Goal: Use online tool/utility: Utilize a website feature to perform a specific function

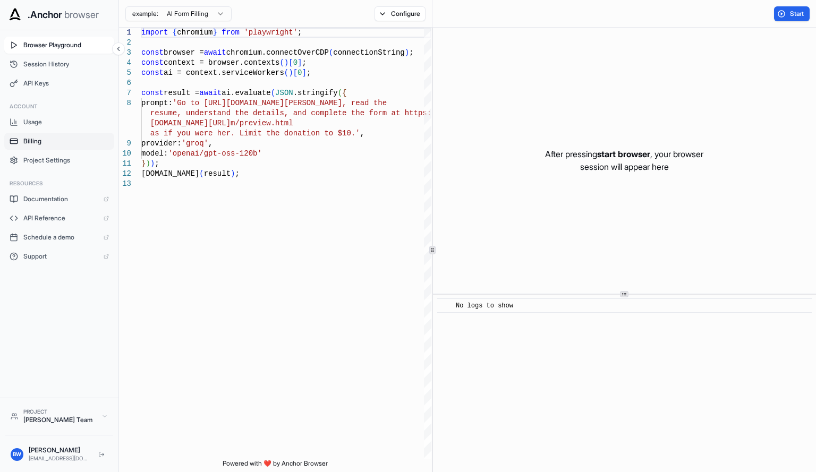
click at [47, 135] on button "Billing" at bounding box center [59, 141] width 110 height 17
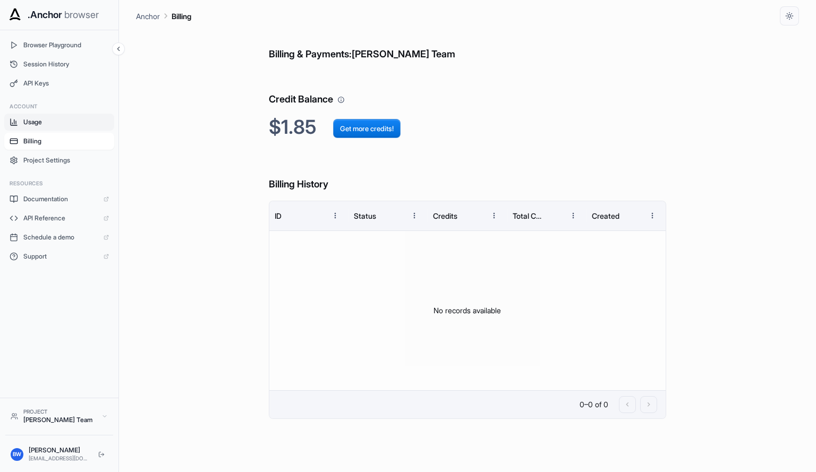
click at [51, 121] on span "Usage" at bounding box center [66, 122] width 86 height 8
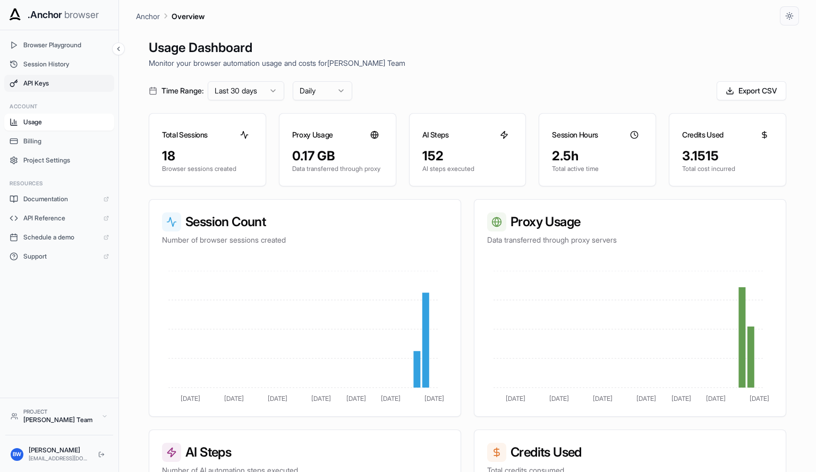
click at [72, 80] on span "API Keys" at bounding box center [66, 83] width 86 height 8
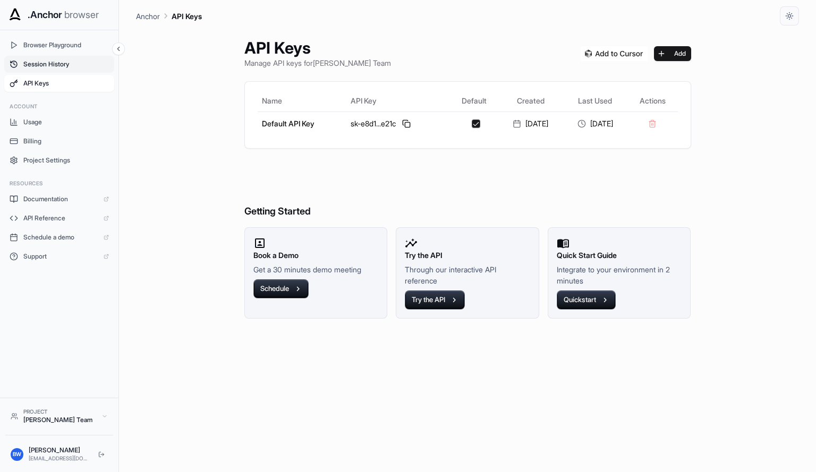
click at [70, 68] on span "Session History" at bounding box center [66, 64] width 86 height 8
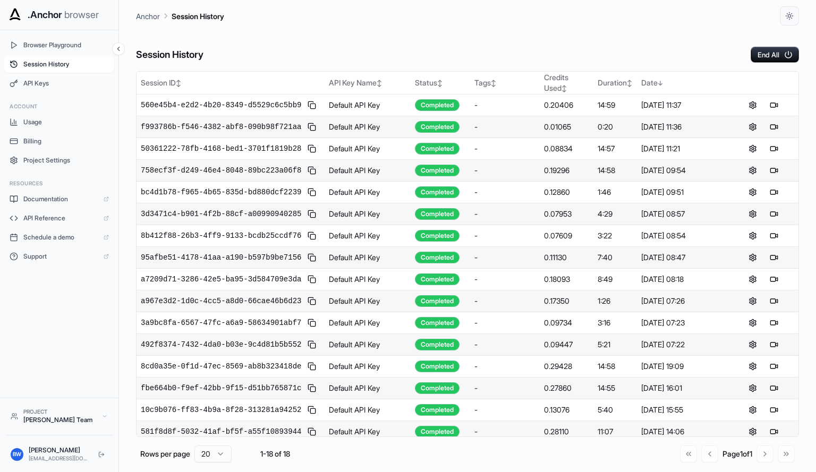
click at [70, 68] on span "Session History" at bounding box center [66, 64] width 86 height 8
click at [70, 84] on span "API Keys" at bounding box center [66, 83] width 86 height 8
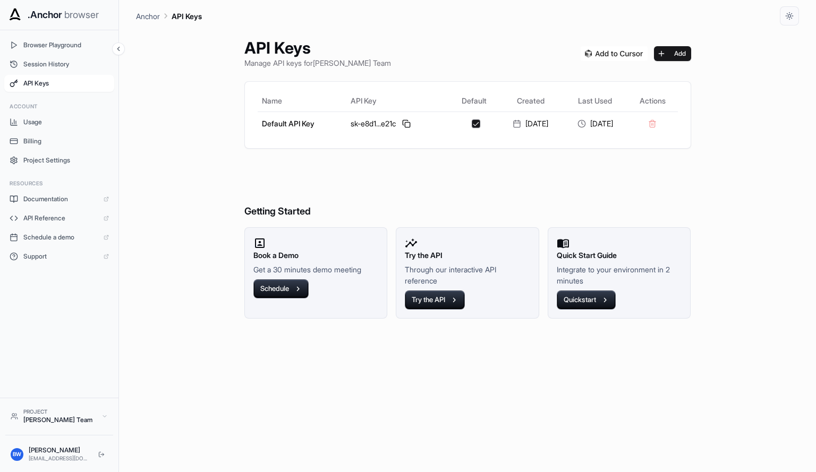
click at [70, 74] on div "Browser Playground Session History API Keys" at bounding box center [59, 64] width 110 height 55
click at [73, 62] on span "Session History" at bounding box center [66, 64] width 86 height 8
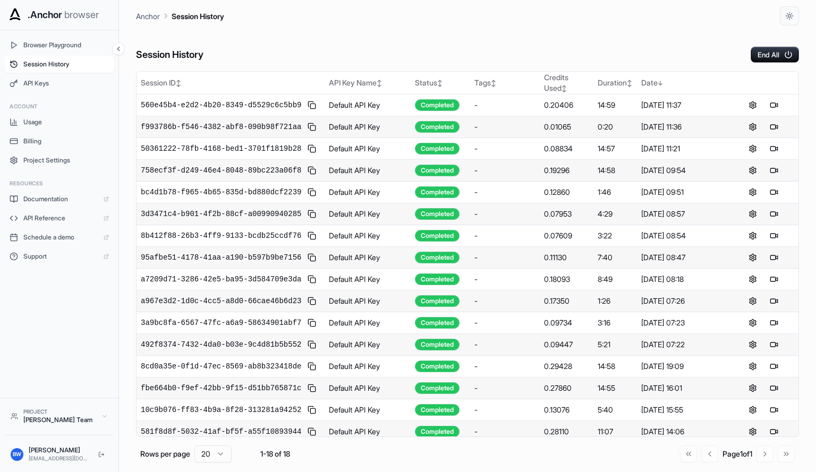
click at [74, 72] on button "Session History" at bounding box center [59, 64] width 110 height 17
click at [777, 65] on div "Session History End All Session ID ↕ API Key Name ↕ Status ↕ Tags ↕ Credits Use…" at bounding box center [467, 248] width 663 height 447
click at [762, 56] on button "End All" at bounding box center [775, 55] width 48 height 16
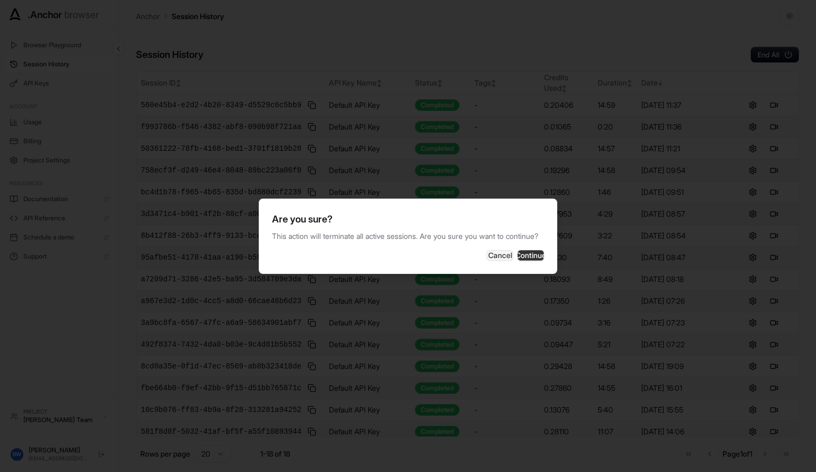
click at [526, 261] on button "Continue" at bounding box center [530, 255] width 27 height 11
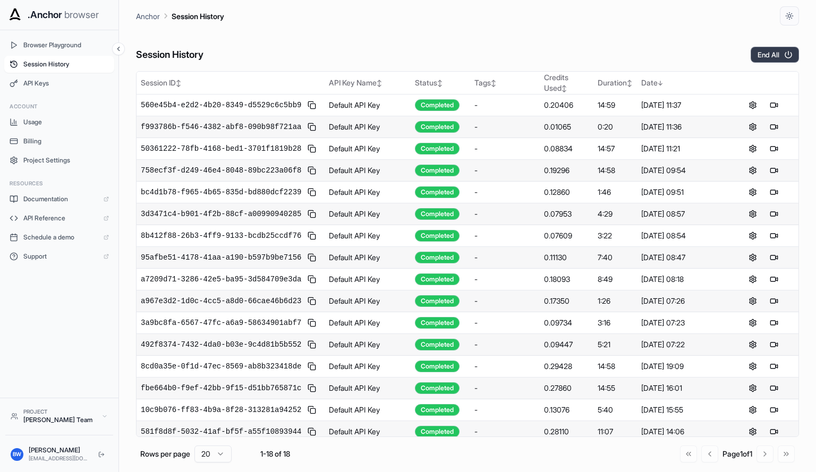
click at [766, 52] on button "End All" at bounding box center [775, 55] width 48 height 16
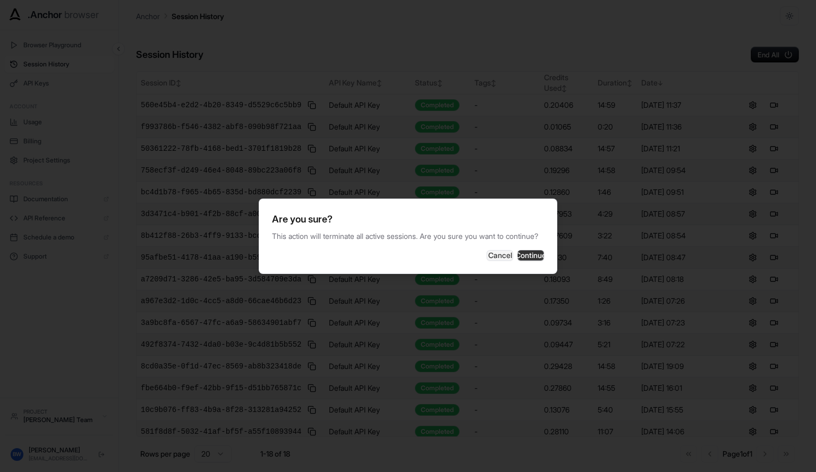
click at [523, 261] on button "Continue" at bounding box center [530, 255] width 27 height 11
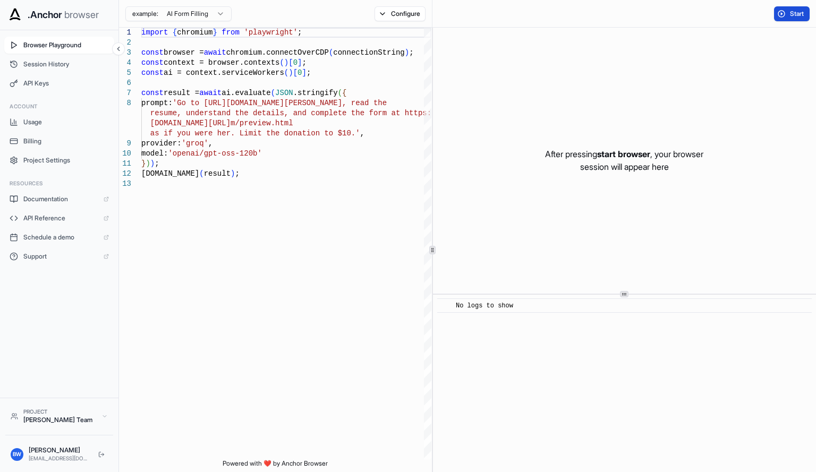
click at [790, 12] on span "Start" at bounding box center [797, 14] width 15 height 8
click at [625, 297] on div "​ No logs to show" at bounding box center [624, 383] width 383 height 177
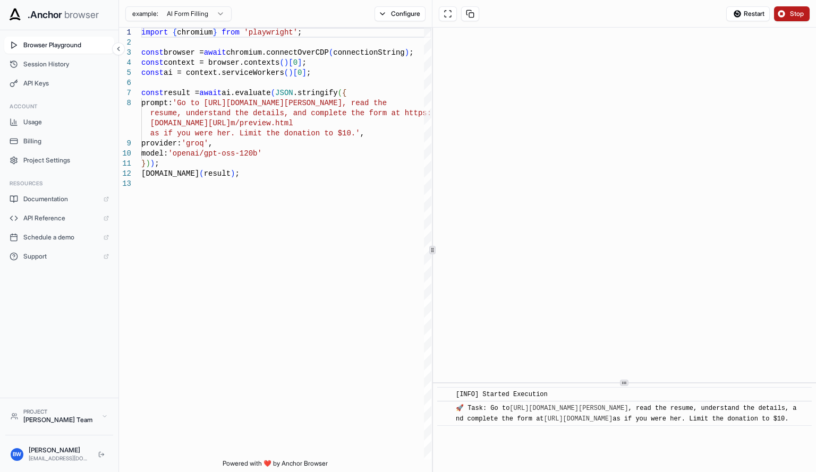
click at [648, 459] on div "​ [INFO] Started Execution ​ 🚀 Task: Go to https://www.wix.com/demone2/nicol-ri…" at bounding box center [624, 250] width 383 height 445
click at [448, 21] on button at bounding box center [448, 13] width 18 height 15
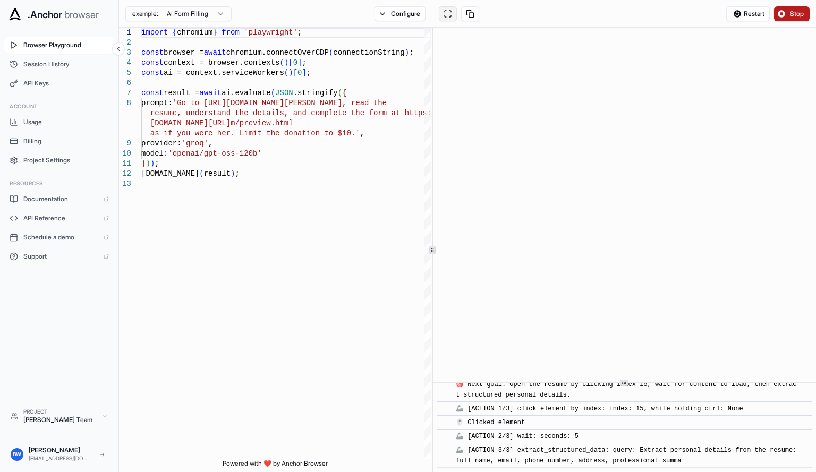
scroll to position [441, 0]
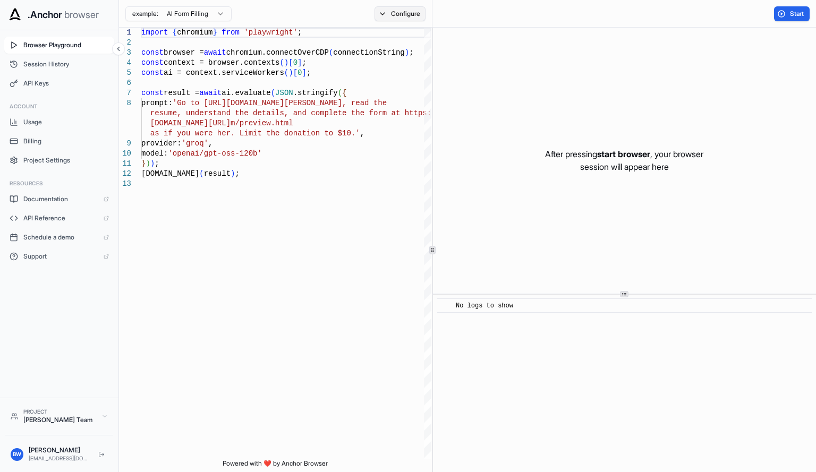
click at [415, 19] on button "Configure" at bounding box center [401, 13] width 52 height 15
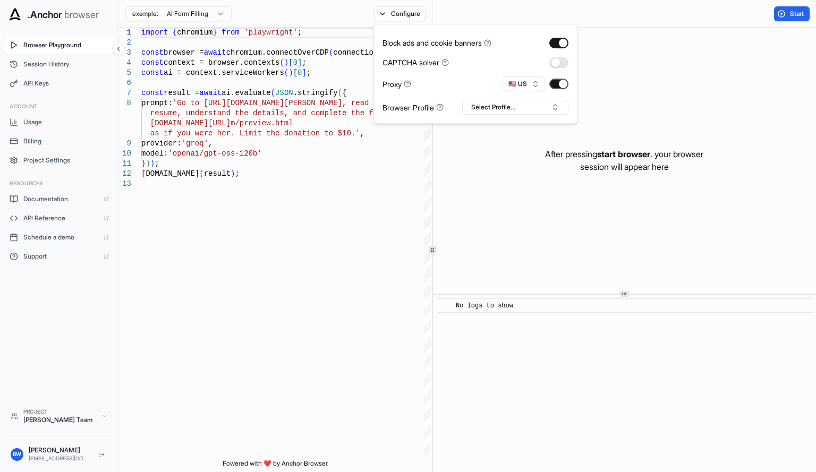
click at [562, 80] on button "button" at bounding box center [558, 84] width 19 height 11
click at [560, 64] on button "button" at bounding box center [558, 62] width 19 height 11
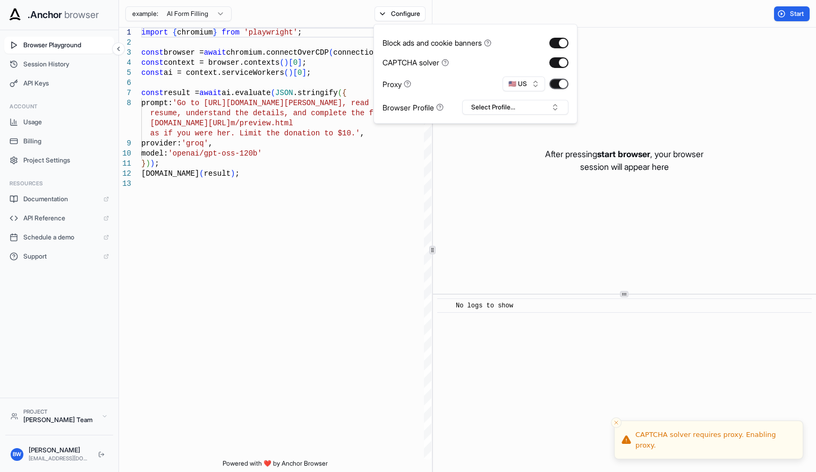
click at [559, 80] on button "button" at bounding box center [558, 84] width 19 height 11
click at [786, 12] on button "Start" at bounding box center [792, 13] width 36 height 15
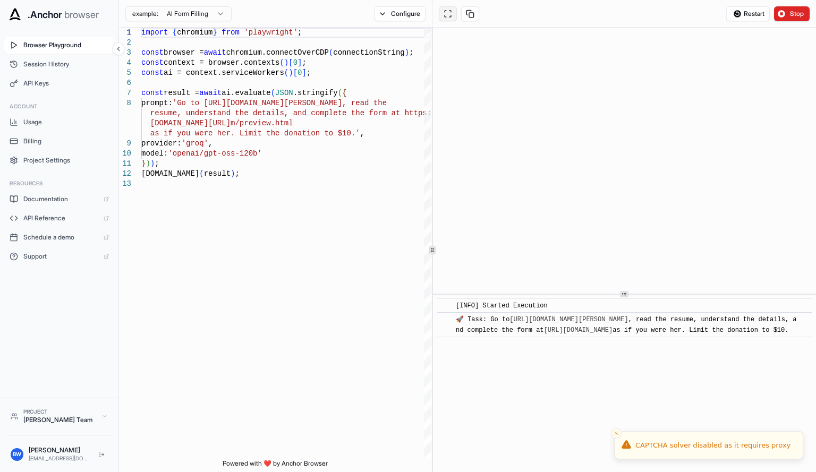
click at [452, 16] on button at bounding box center [448, 13] width 18 height 15
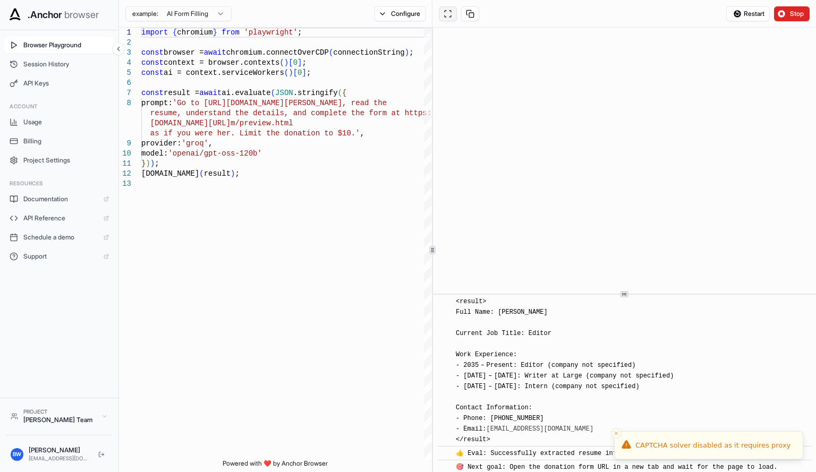
scroll to position [818, 0]
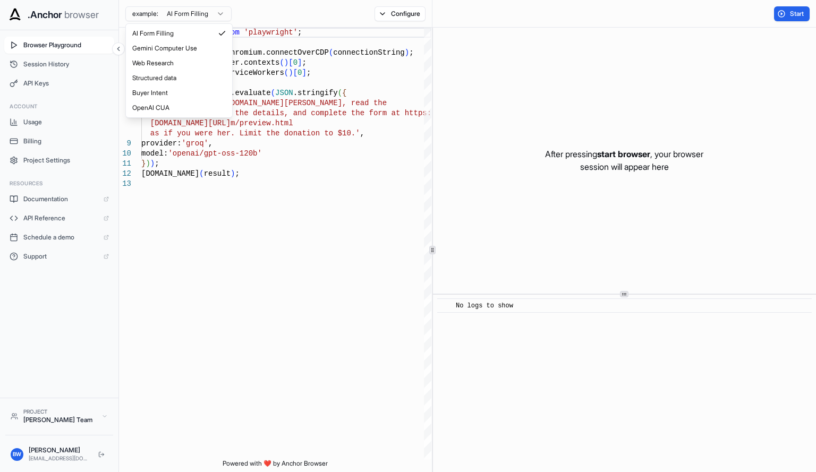
click at [207, 11] on html ".Anchor browser Browser Playground Session History API Keys Account Usage Billi…" at bounding box center [408, 236] width 816 height 472
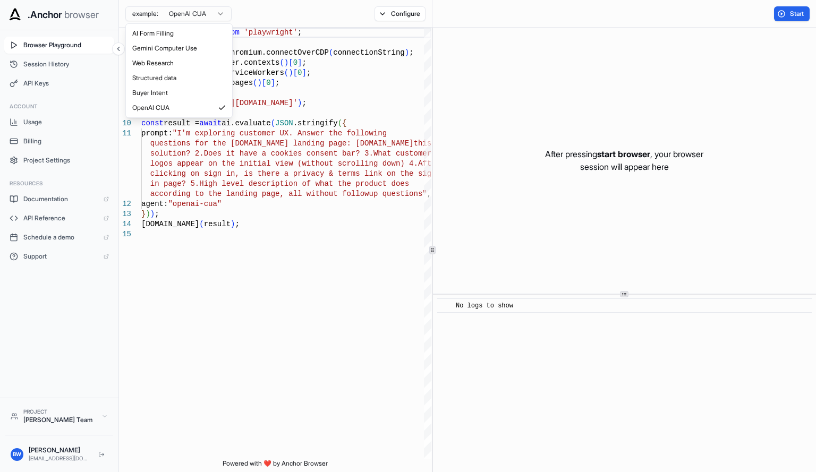
click at [225, 15] on html ".Anchor browser Browser Playground Session History API Keys Account Usage Billi…" at bounding box center [408, 236] width 816 height 472
type textarea "**********"
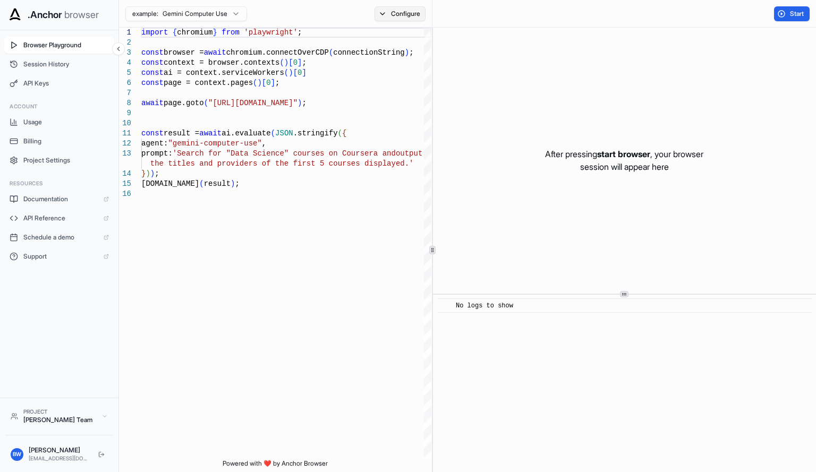
click at [409, 8] on button "Configure" at bounding box center [401, 13] width 52 height 15
click at [509, 97] on div "Block ads and cookie banners CAPTCHA solver Proxy 🇺🇸 US Browser Profile Select …" at bounding box center [475, 74] width 186 height 82
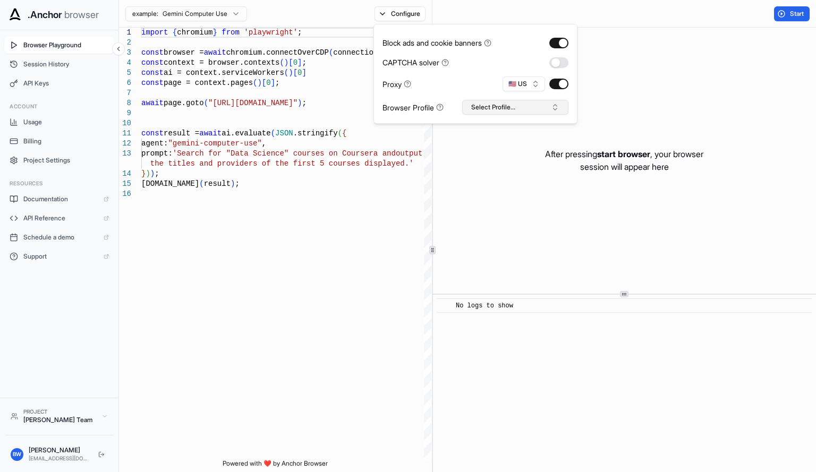
click at [505, 103] on button "Select Profile..." at bounding box center [515, 107] width 106 height 15
type input "**********"
click at [517, 158] on button "Create "croxyproxy"" at bounding box center [515, 163] width 97 height 19
click at [525, 104] on button "croxyproxy" at bounding box center [515, 107] width 106 height 15
click at [682, 102] on div "After pressing start browser , your browser session will appear here" at bounding box center [624, 161] width 383 height 266
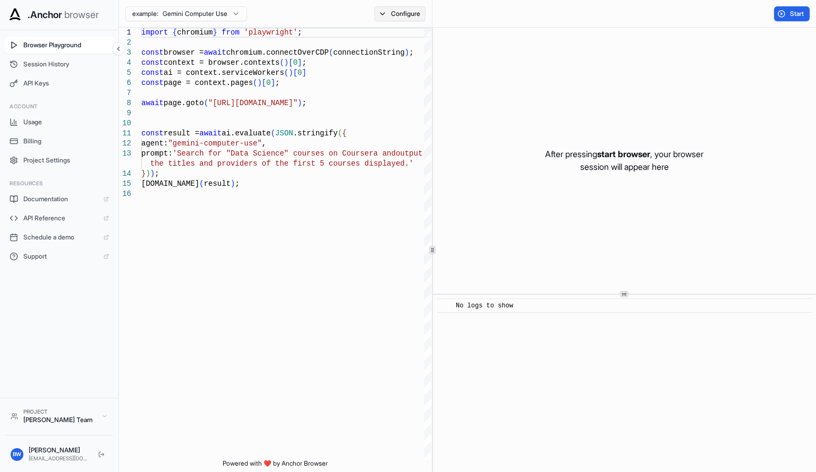
click at [406, 15] on button "Configure" at bounding box center [401, 13] width 52 height 15
click at [565, 63] on button "button" at bounding box center [558, 62] width 19 height 11
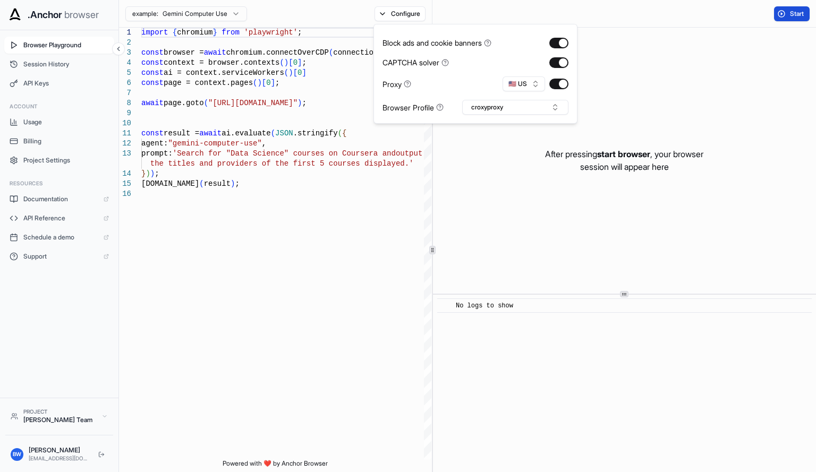
click at [790, 14] on span "Start" at bounding box center [797, 14] width 15 height 8
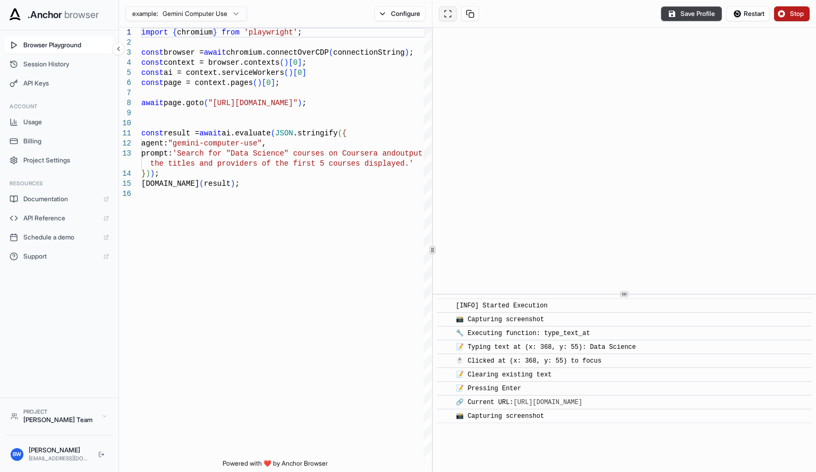
click at [443, 13] on button at bounding box center [448, 13] width 18 height 15
